Goal: Browse casually: Explore the website without a specific task or goal

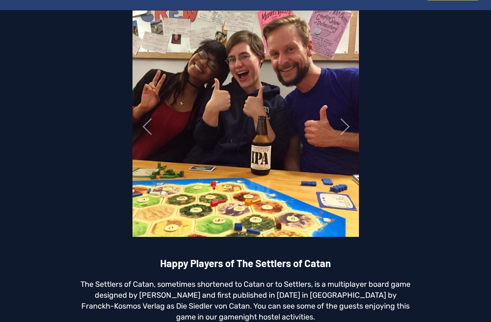
scroll to position [16, 0]
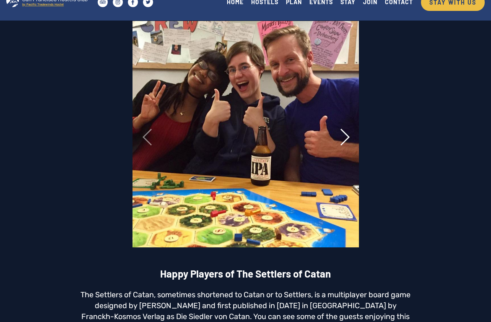
click at [350, 137] on link "Next ›" at bounding box center [345, 137] width 28 height 17
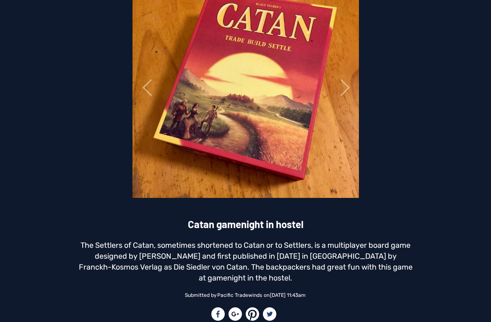
scroll to position [4, 0]
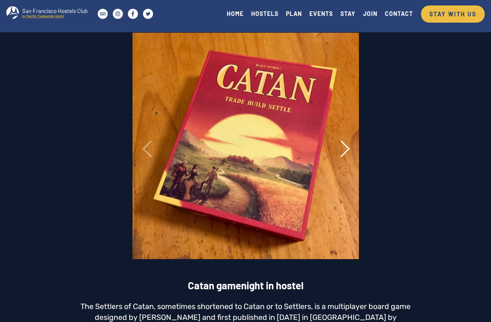
click at [342, 150] on link "Next ›" at bounding box center [345, 148] width 28 height 17
click at [346, 149] on link "Next ›" at bounding box center [345, 148] width 28 height 17
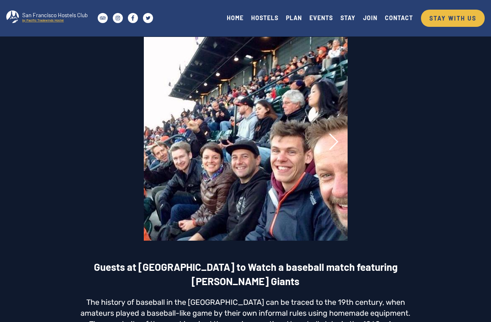
click at [333, 140] on link "Next ›" at bounding box center [334, 141] width 28 height 17
